Goal: Transaction & Acquisition: Purchase product/service

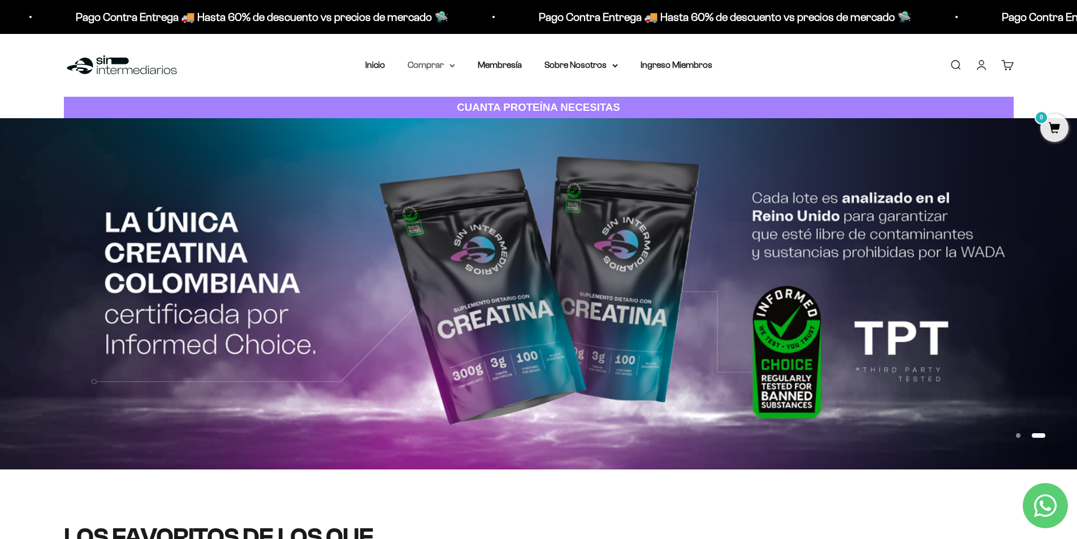
click at [452, 64] on icon at bounding box center [453, 66] width 6 height 4
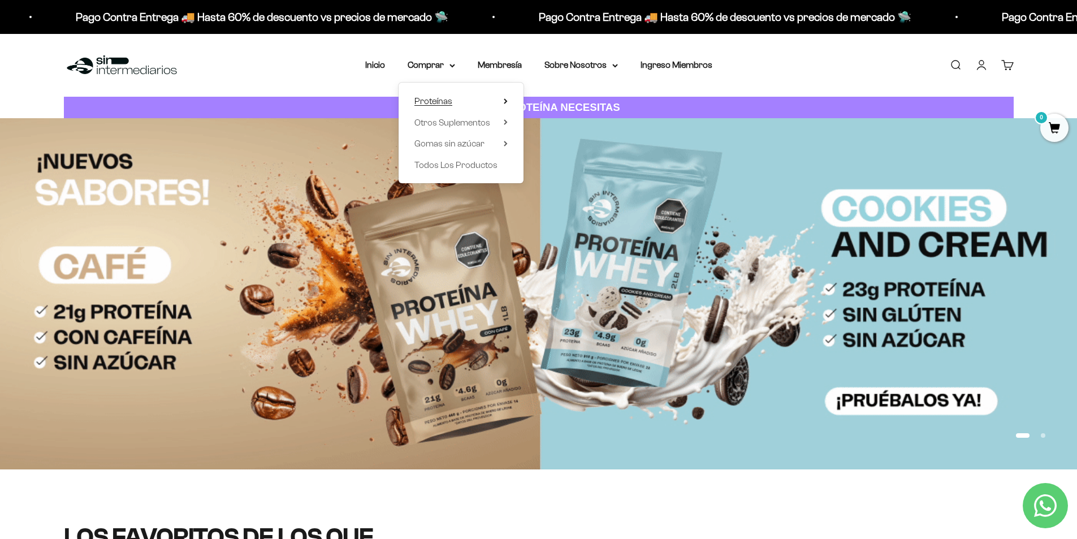
click at [452, 99] on span "Proteínas" at bounding box center [434, 101] width 38 height 15
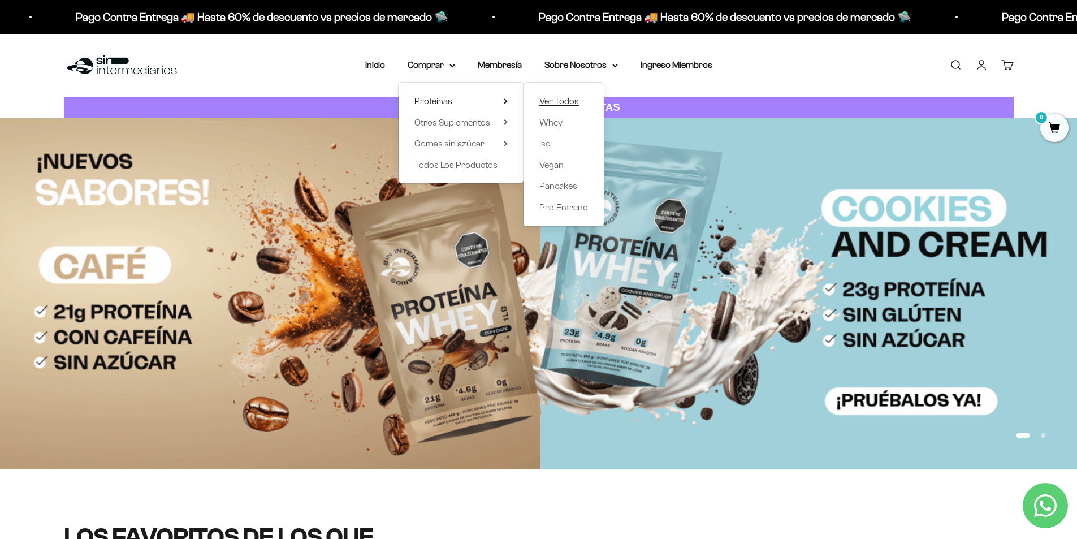
click at [567, 101] on span "Ver Todos" at bounding box center [559, 101] width 40 height 10
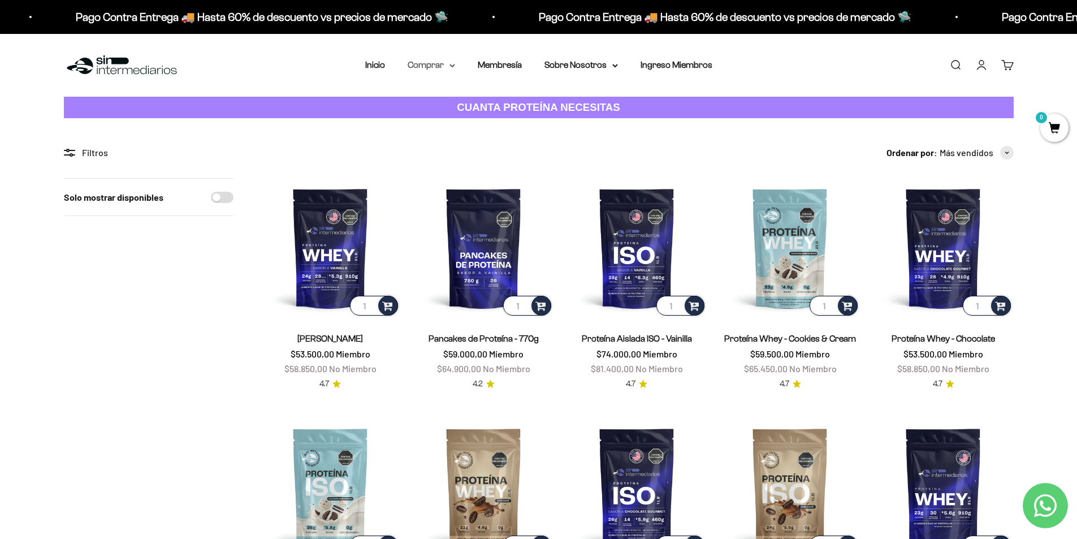
click at [447, 62] on summary "Comprar" at bounding box center [432, 65] width 48 height 15
click at [497, 119] on summary "Otros Suplementos" at bounding box center [461, 122] width 93 height 15
click at [446, 66] on summary "Comprar" at bounding box center [432, 65] width 48 height 15
click at [507, 97] on summary "Proteínas" at bounding box center [461, 101] width 93 height 15
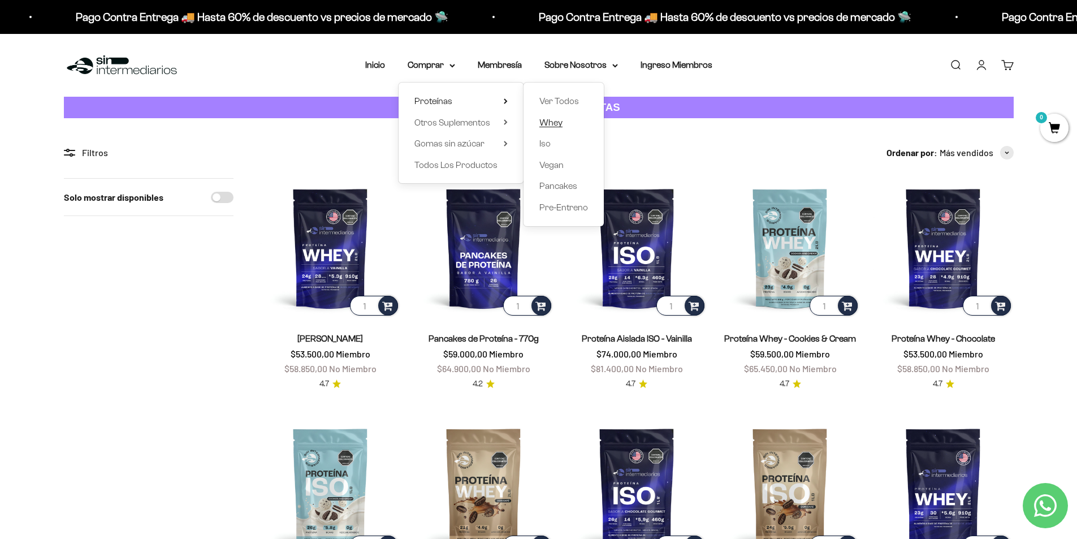
click at [547, 121] on span "Whey" at bounding box center [550, 123] width 23 height 10
